Goal: Task Accomplishment & Management: Use online tool/utility

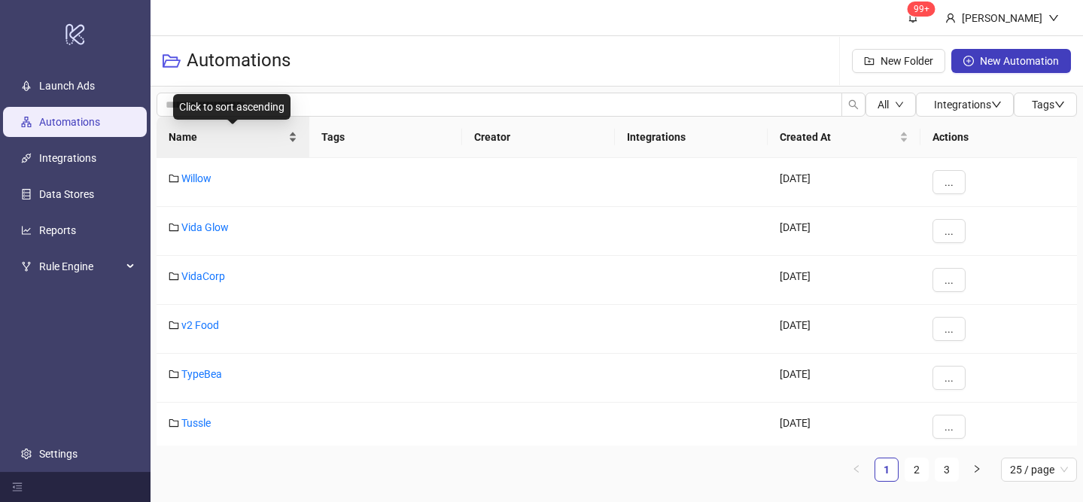
click at [291, 132] on div "Name" at bounding box center [233, 137] width 129 height 17
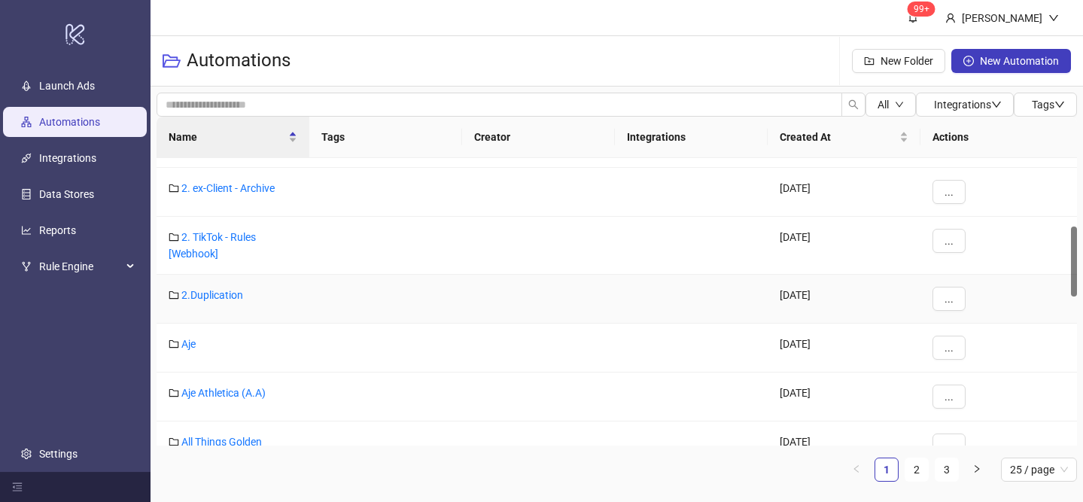
scroll to position [281, 0]
click at [189, 344] on link "Aje" at bounding box center [188, 342] width 14 height 12
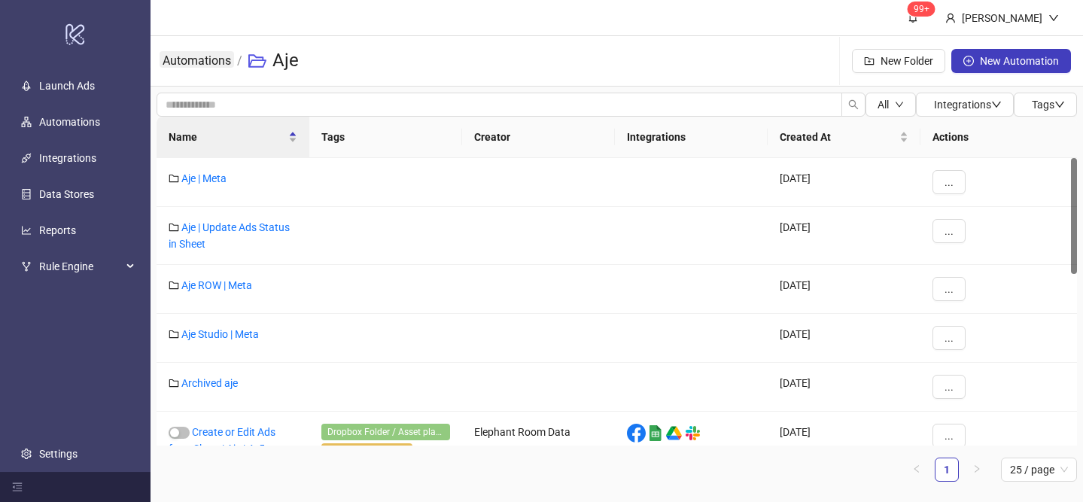
click at [190, 62] on link "Automations" at bounding box center [197, 59] width 74 height 17
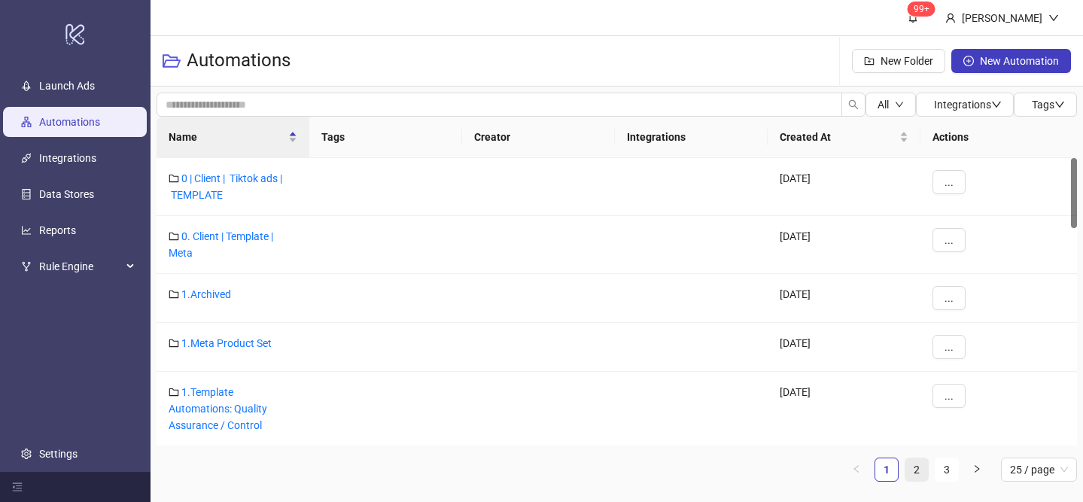
click at [924, 476] on link "2" at bounding box center [916, 469] width 23 height 23
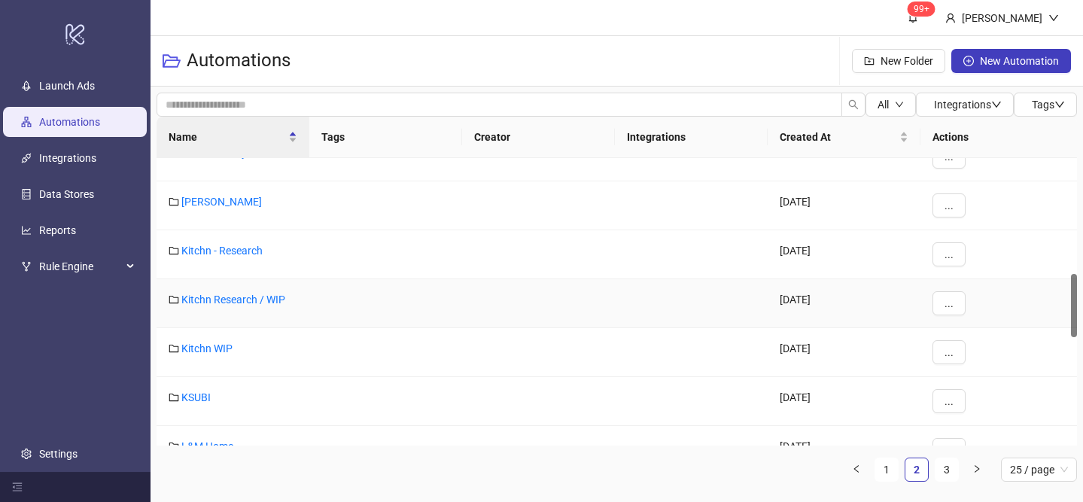
scroll to position [488, 0]
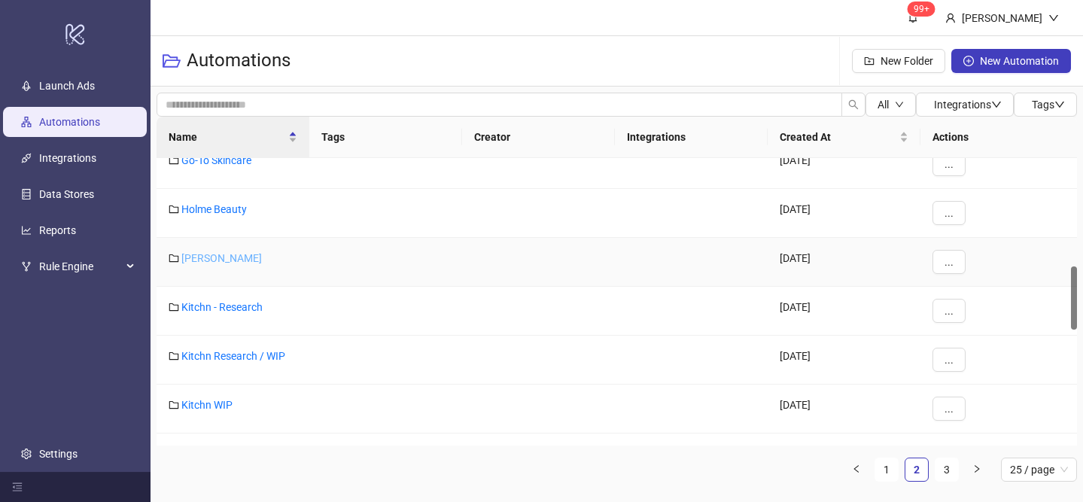
click at [197, 255] on link "[PERSON_NAME]" at bounding box center [221, 258] width 81 height 12
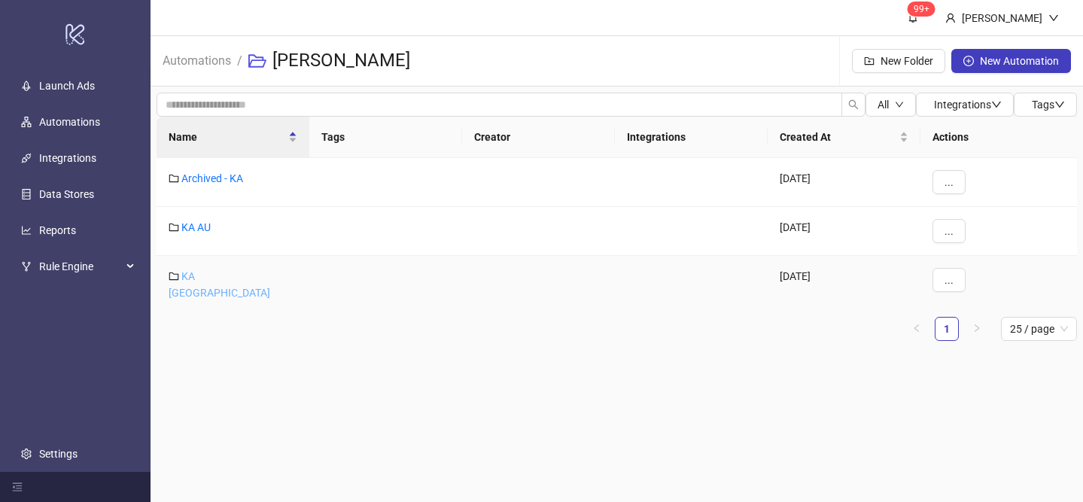
click at [199, 275] on link "KA [GEOGRAPHIC_DATA]" at bounding box center [220, 284] width 102 height 29
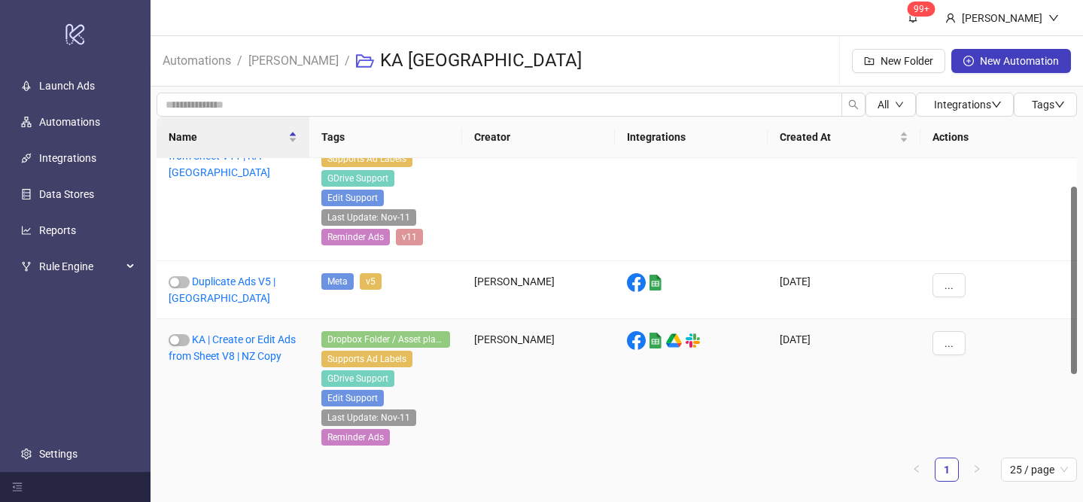
scroll to position [44, 0]
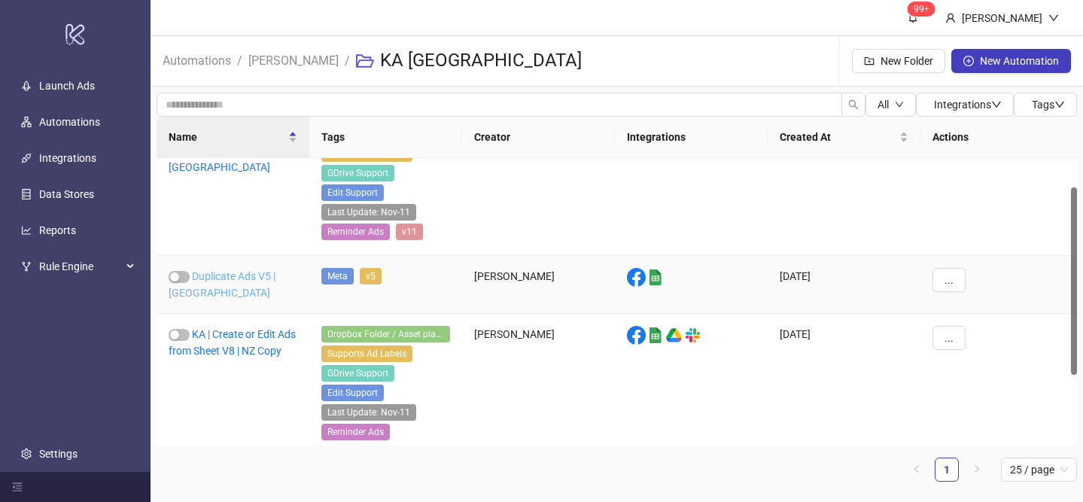
click at [275, 276] on link "Duplicate Ads V5 | [GEOGRAPHIC_DATA]" at bounding box center [222, 284] width 107 height 29
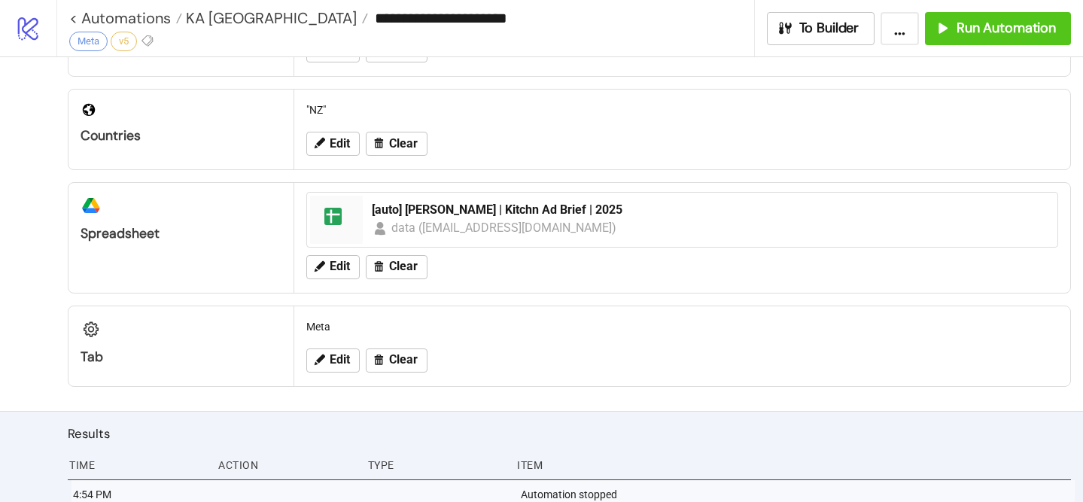
scroll to position [527, 0]
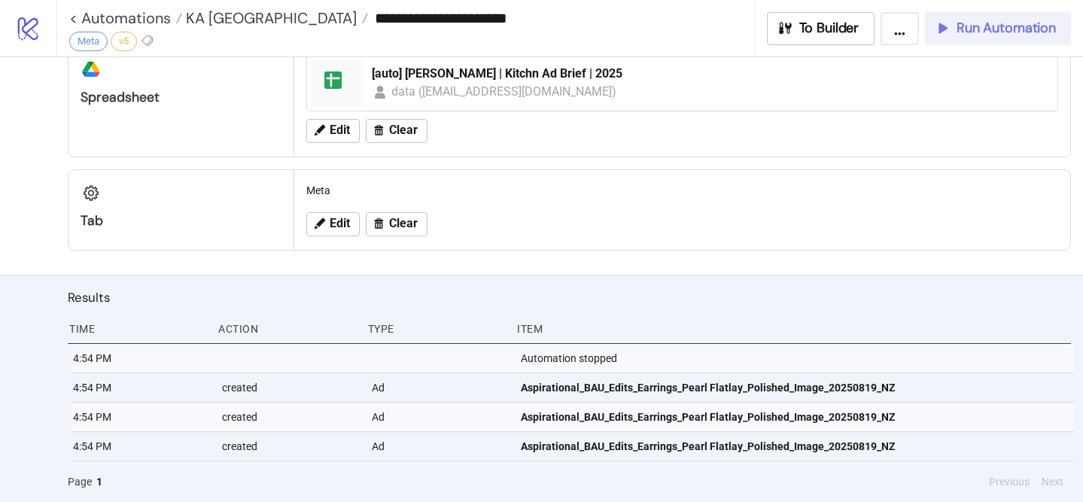
click at [1007, 24] on span "Run Automation" at bounding box center [1005, 28] width 99 height 17
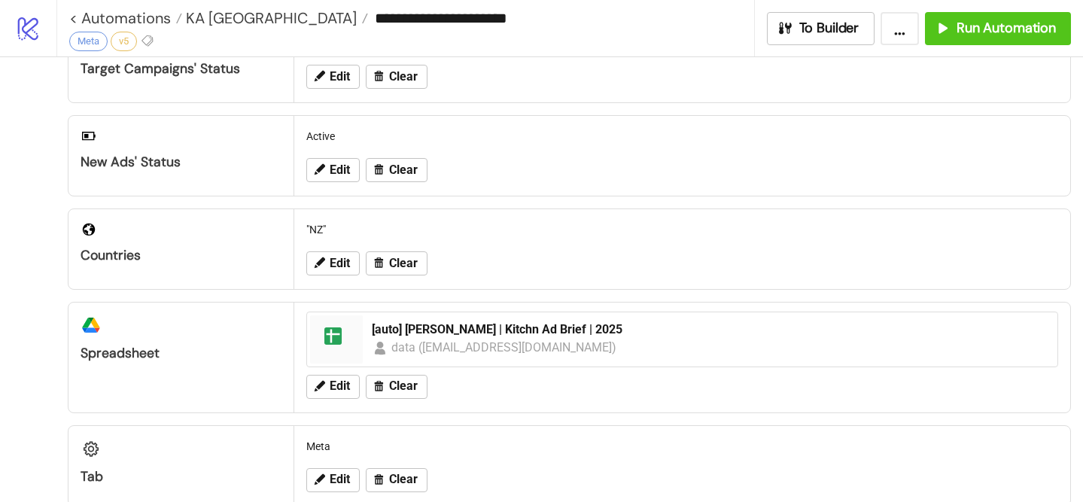
scroll to position [703, 0]
